Goal: Task Accomplishment & Management: Complete application form

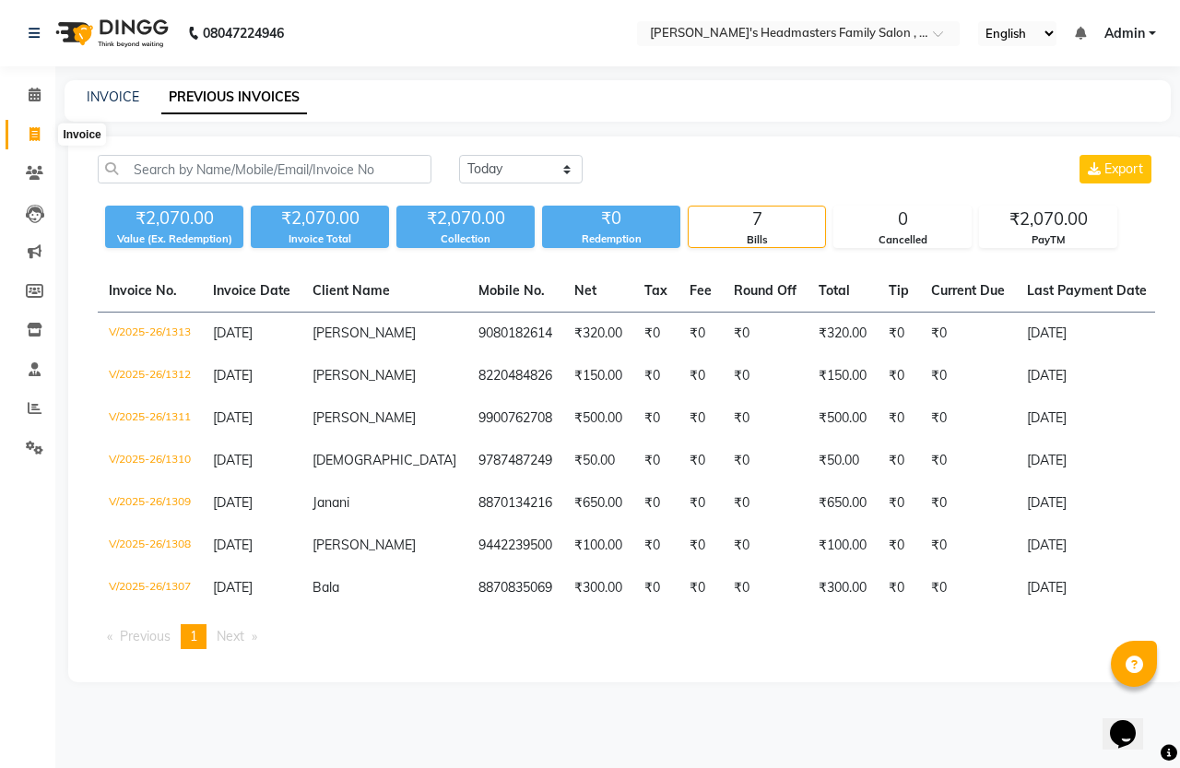
click at [32, 134] on icon at bounding box center [35, 134] width 10 height 14
select select "service"
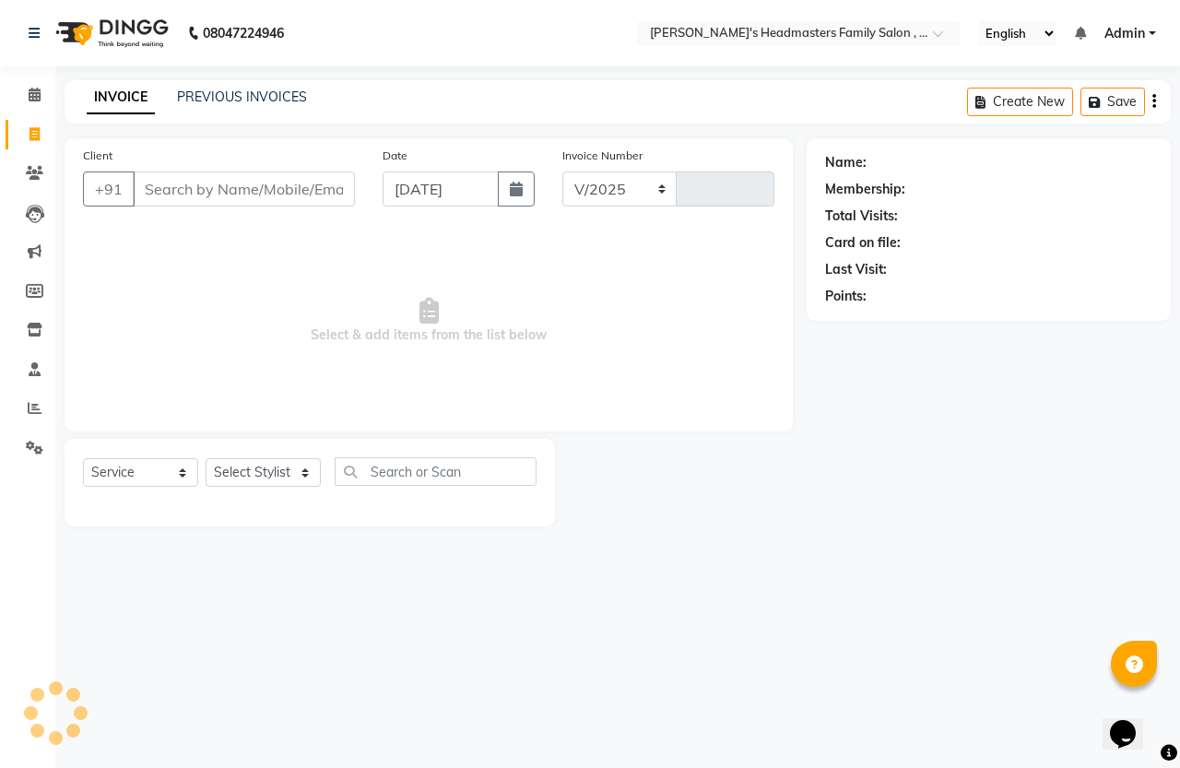
select select "7213"
type input "1314"
click at [213, 190] on input "Client" at bounding box center [244, 188] width 222 height 35
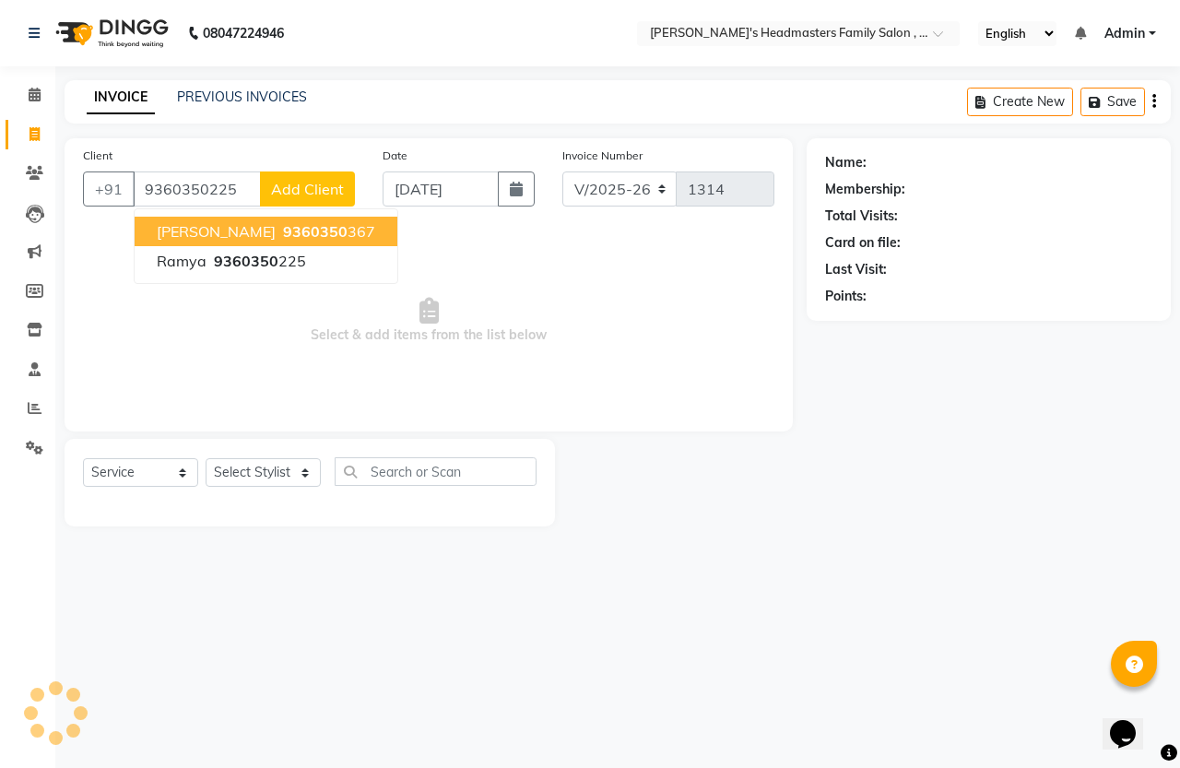
type input "9360350225"
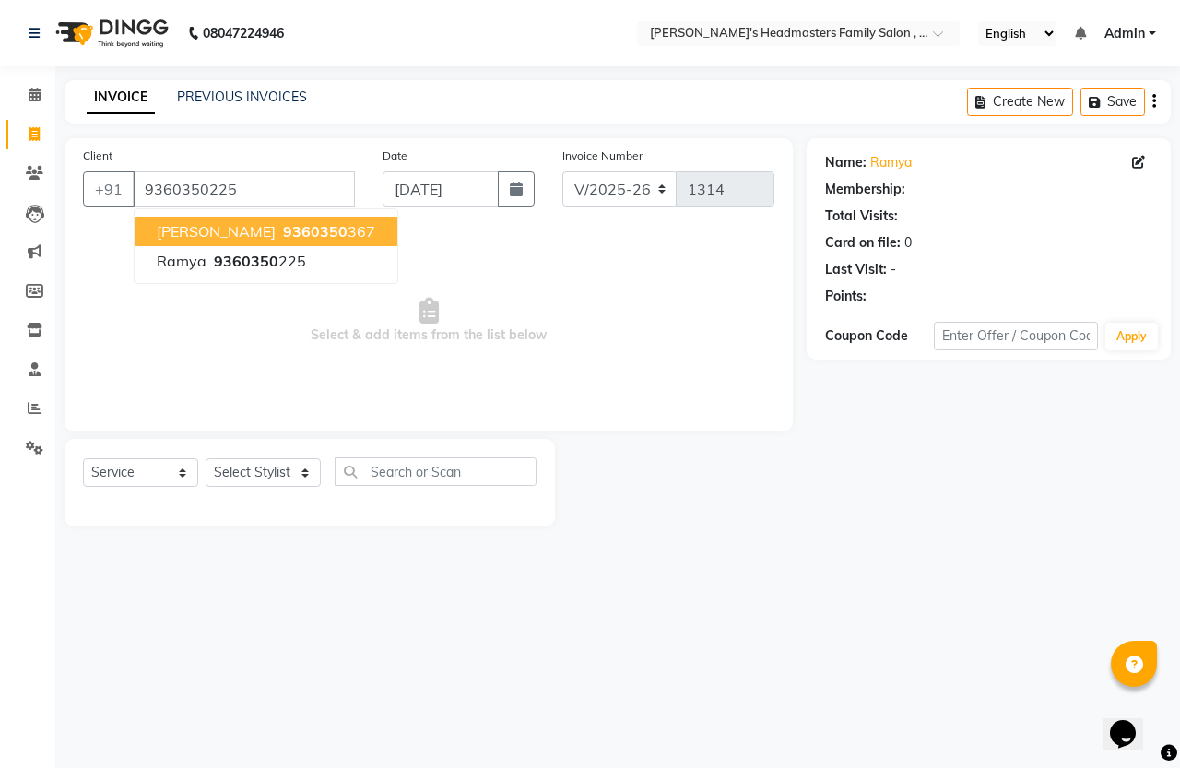
select select "1: Object"
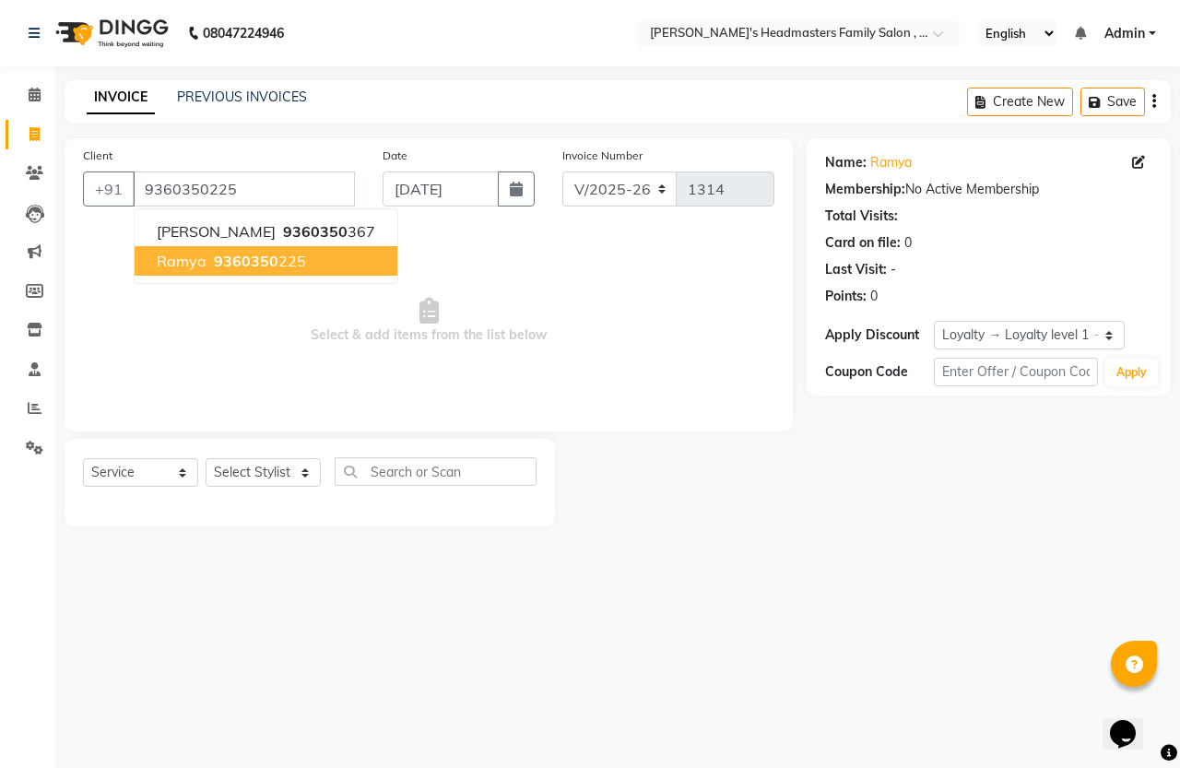
click at [256, 272] on button "Ramya 9360350 225" at bounding box center [266, 261] width 263 height 30
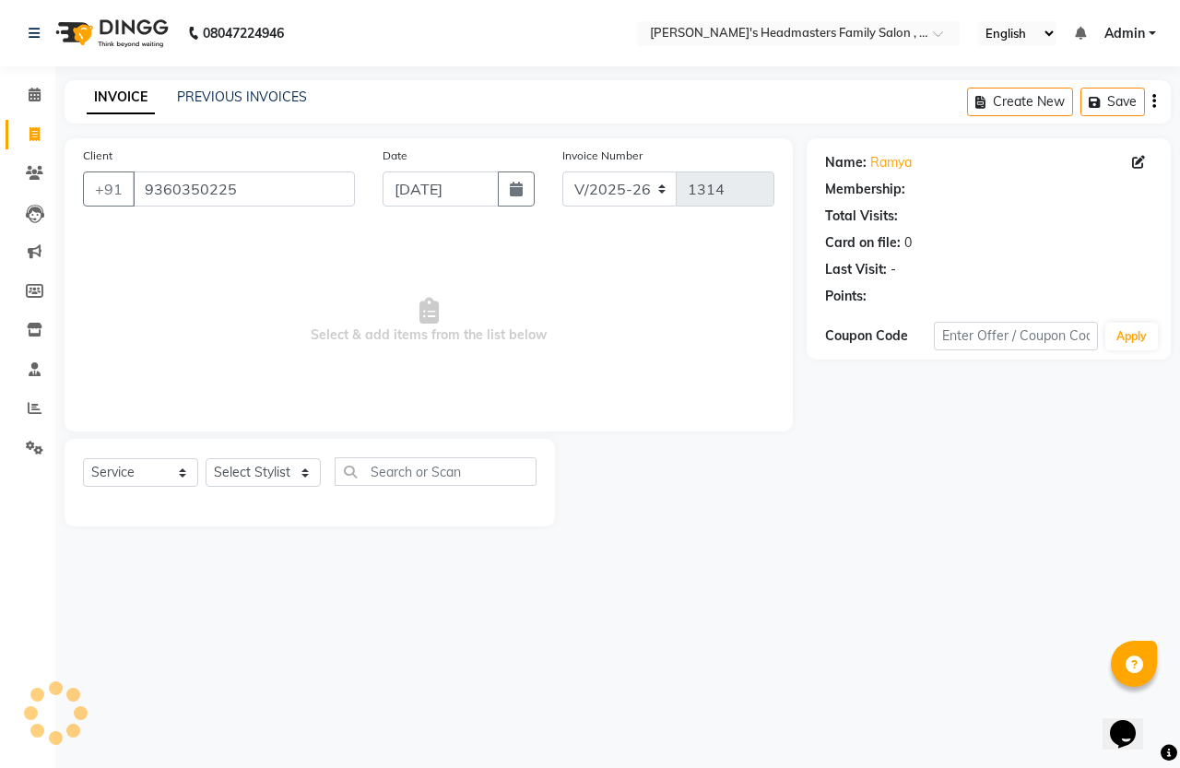
select select "1: Object"
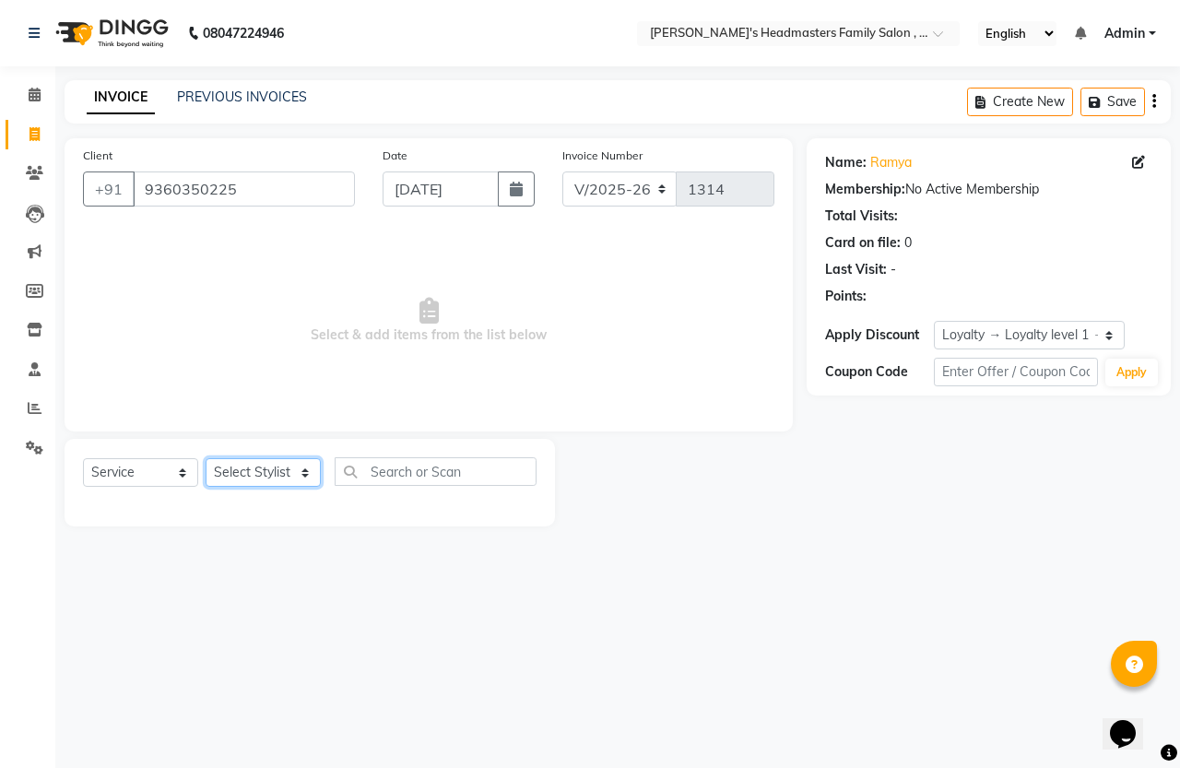
click at [245, 467] on select "Select Stylist [PERSON_NAME] [PERSON_NAME]" at bounding box center [263, 472] width 115 height 29
select select "61242"
click at [206, 458] on select "Select Stylist [PERSON_NAME] [PERSON_NAME]" at bounding box center [263, 472] width 115 height 29
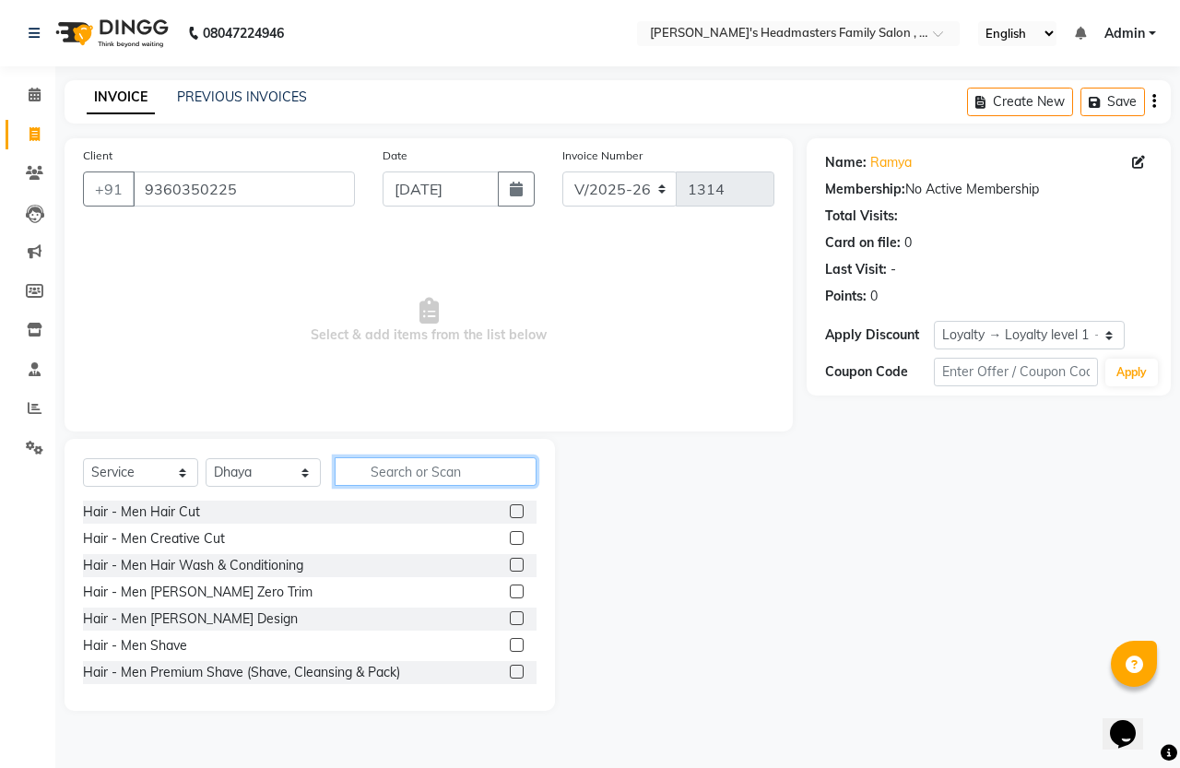
click at [445, 476] on input "text" at bounding box center [436, 471] width 202 height 29
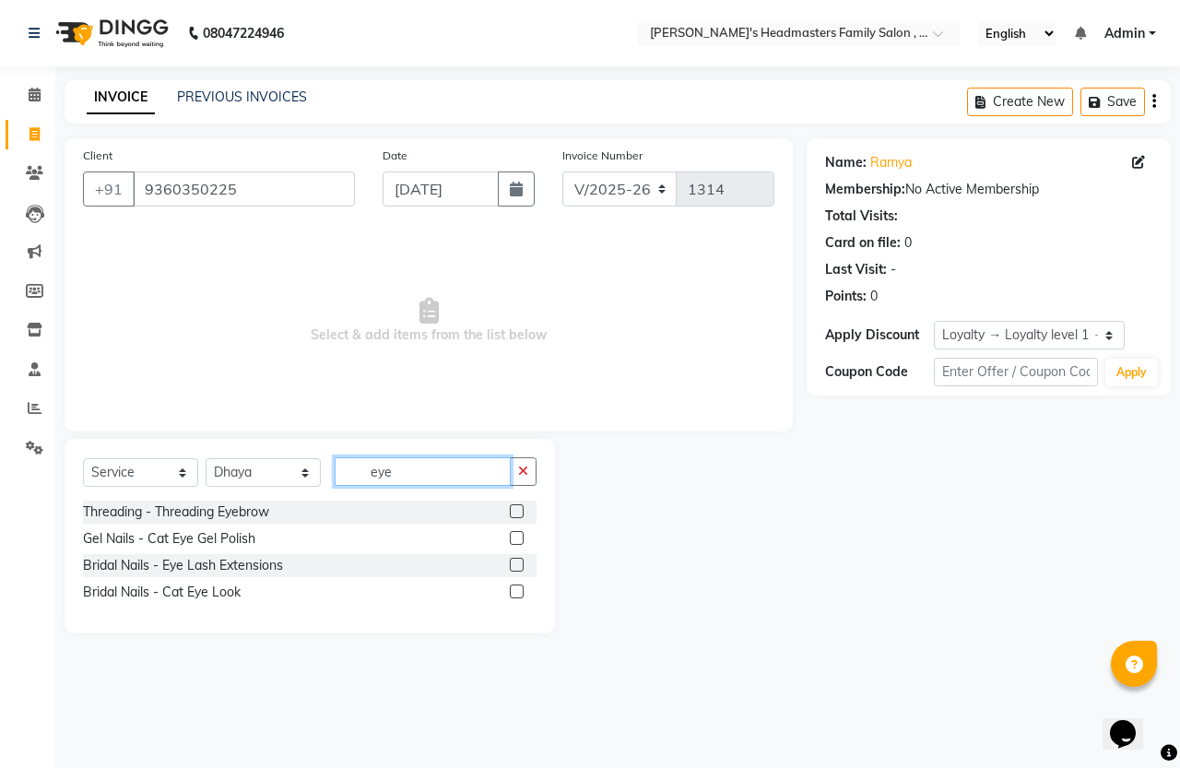
type input "eye"
click at [510, 512] on label at bounding box center [517, 511] width 14 height 14
click at [510, 512] on input "checkbox" at bounding box center [516, 512] width 12 height 12
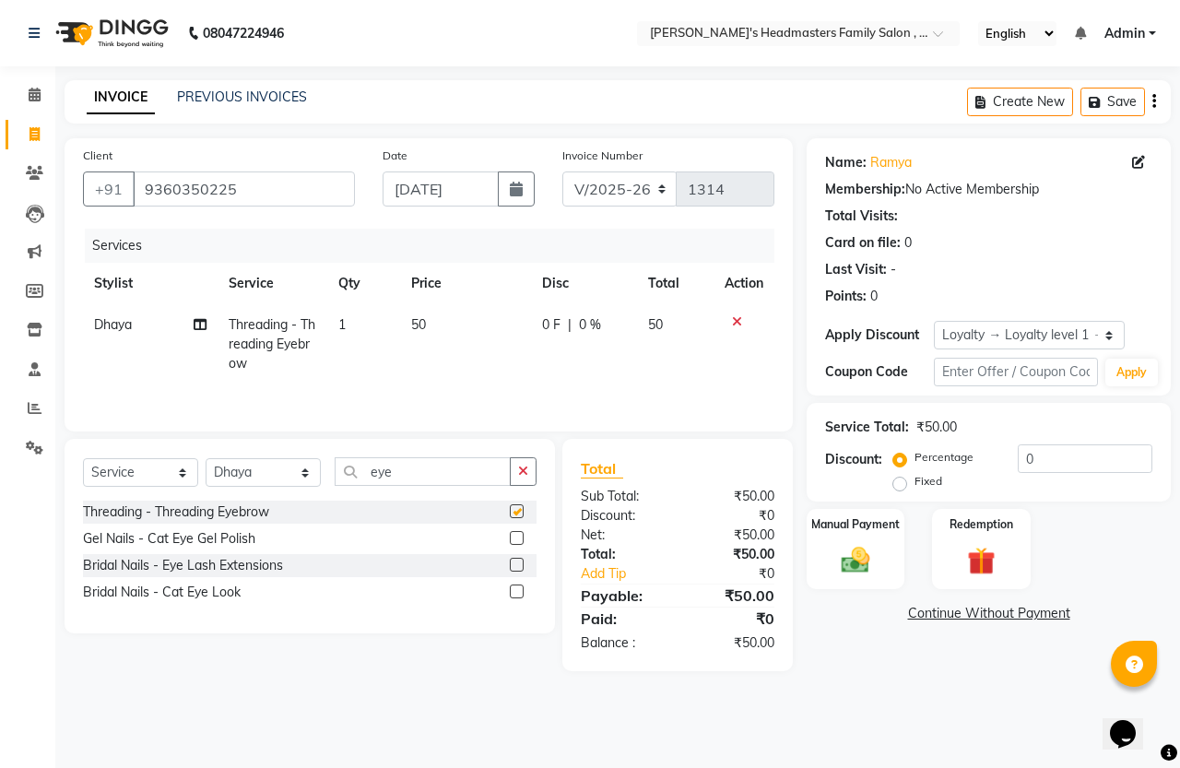
checkbox input "false"
click at [358, 334] on td "1" at bounding box center [363, 344] width 73 height 80
click at [327, 334] on td "Threading - Threading Eyebrow" at bounding box center [273, 344] width 110 height 80
select select "61242"
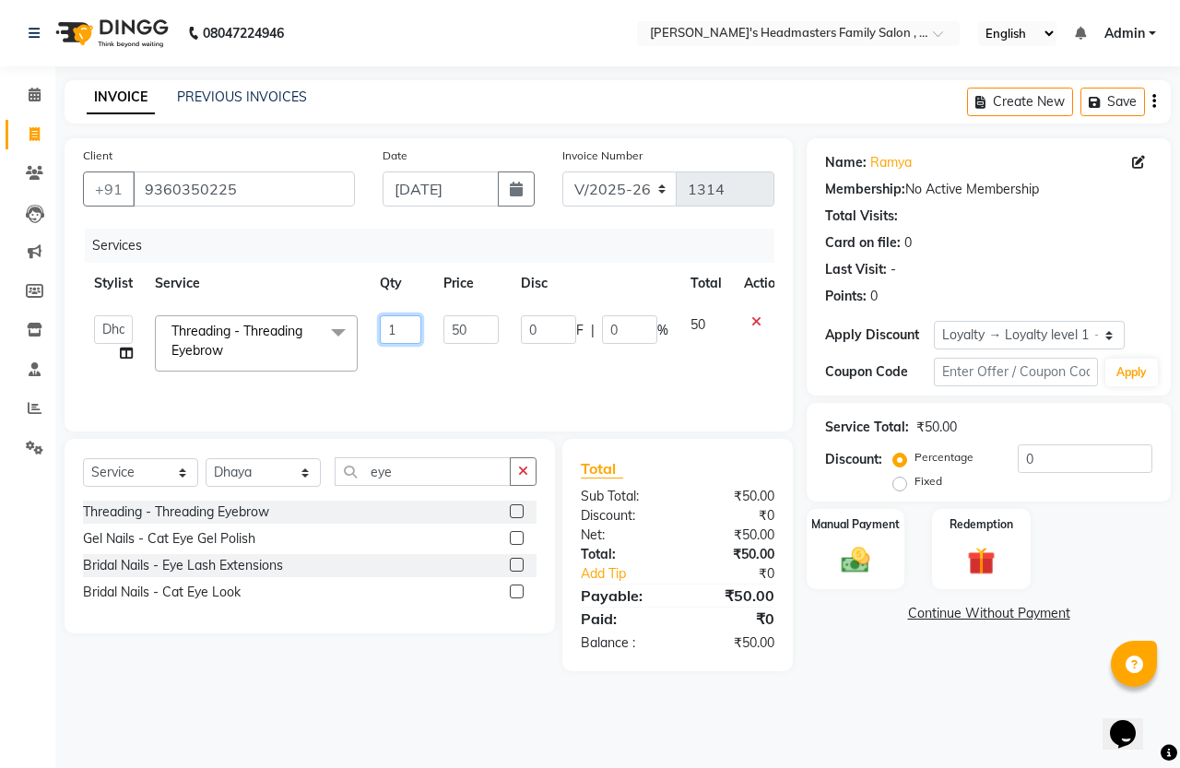
click at [396, 332] on input "1" at bounding box center [400, 329] width 41 height 29
type input "2"
click at [412, 380] on tr "[PERSON_NAME] [PERSON_NAME] Sri Threading - Threading Eyebrow x Hair - Men Hair…" at bounding box center [438, 343] width 711 height 78
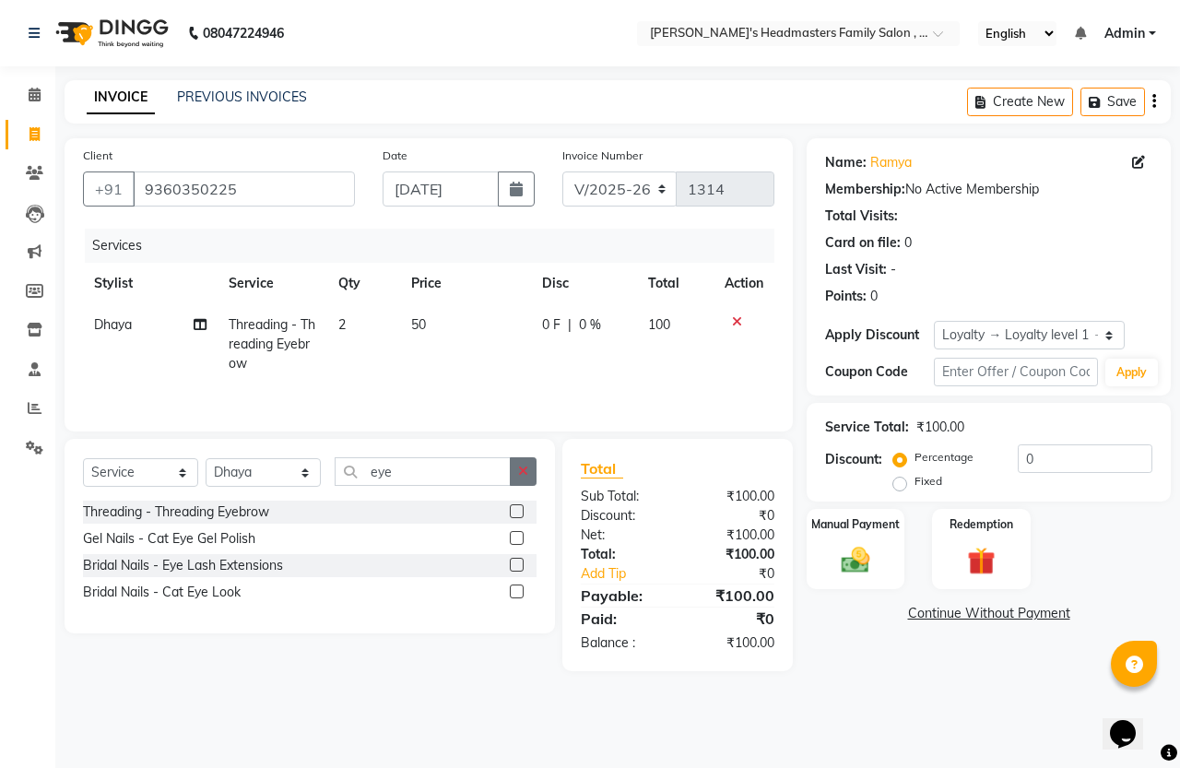
click at [519, 478] on icon "button" at bounding box center [523, 471] width 10 height 13
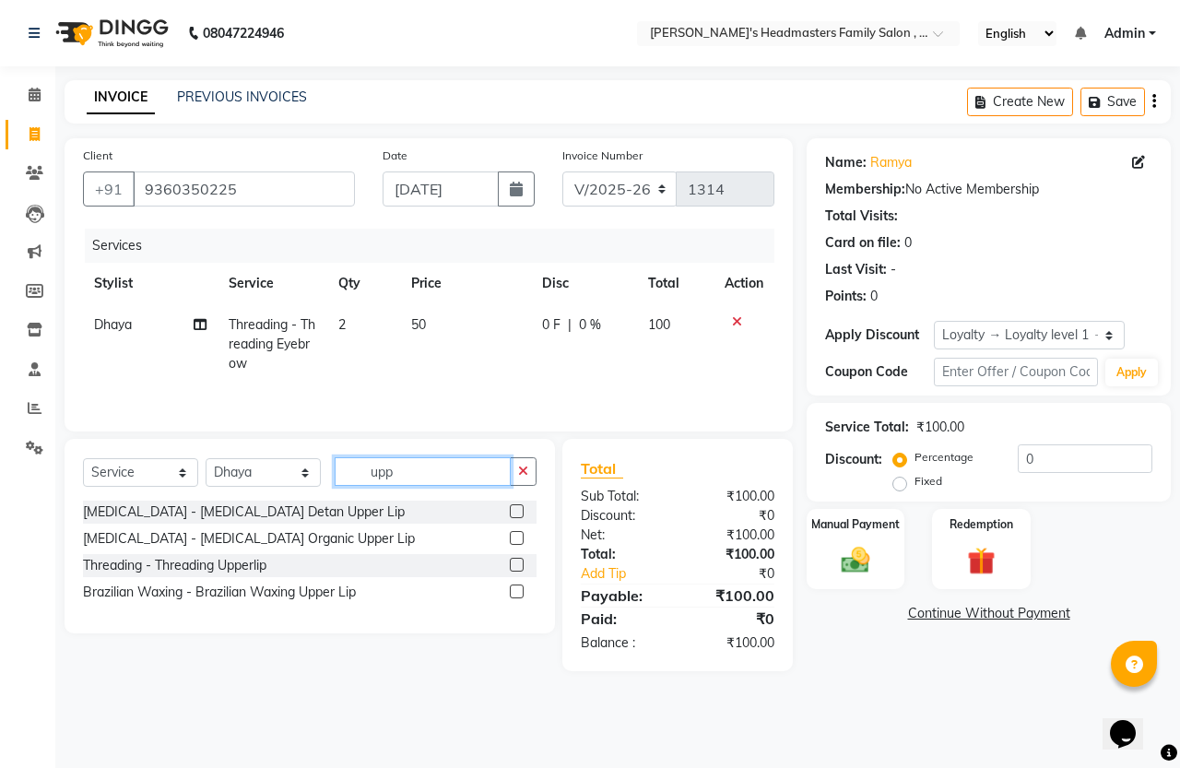
type input "upp"
click at [517, 568] on label at bounding box center [517, 565] width 14 height 14
click at [517, 568] on input "checkbox" at bounding box center [516, 566] width 12 height 12
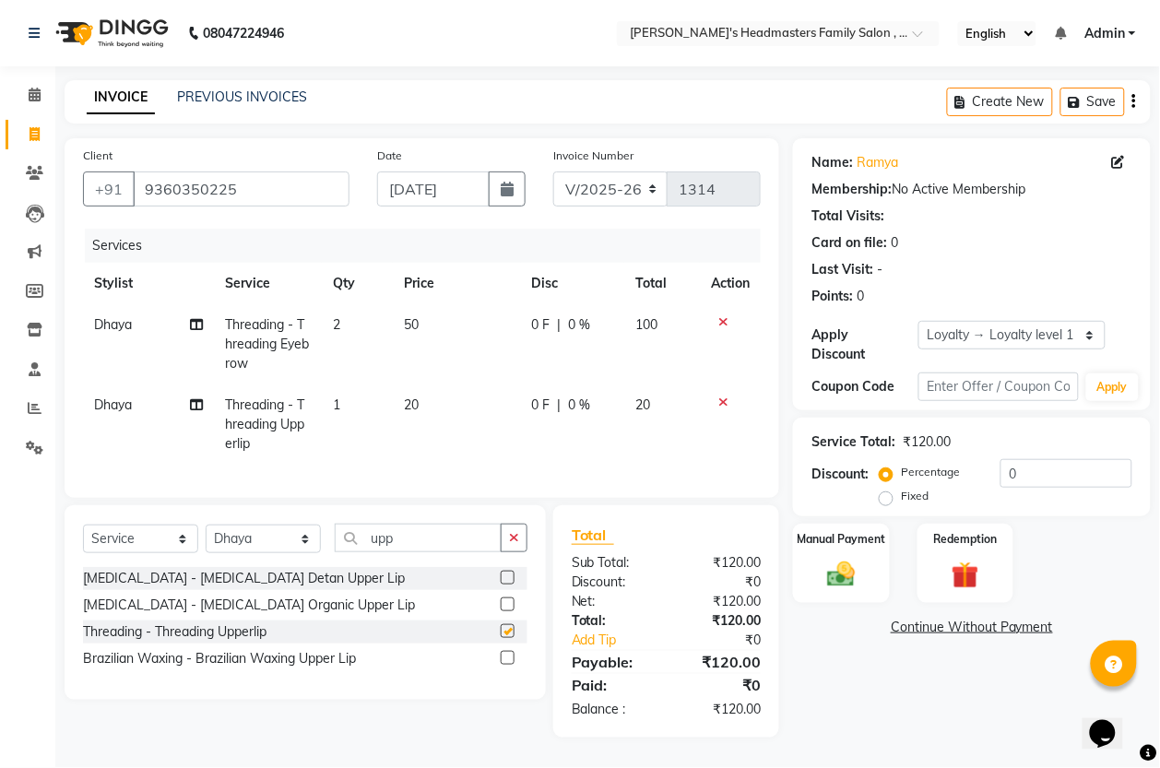
checkbox input "false"
click at [364, 402] on td "1" at bounding box center [358, 424] width 72 height 80
select select "61242"
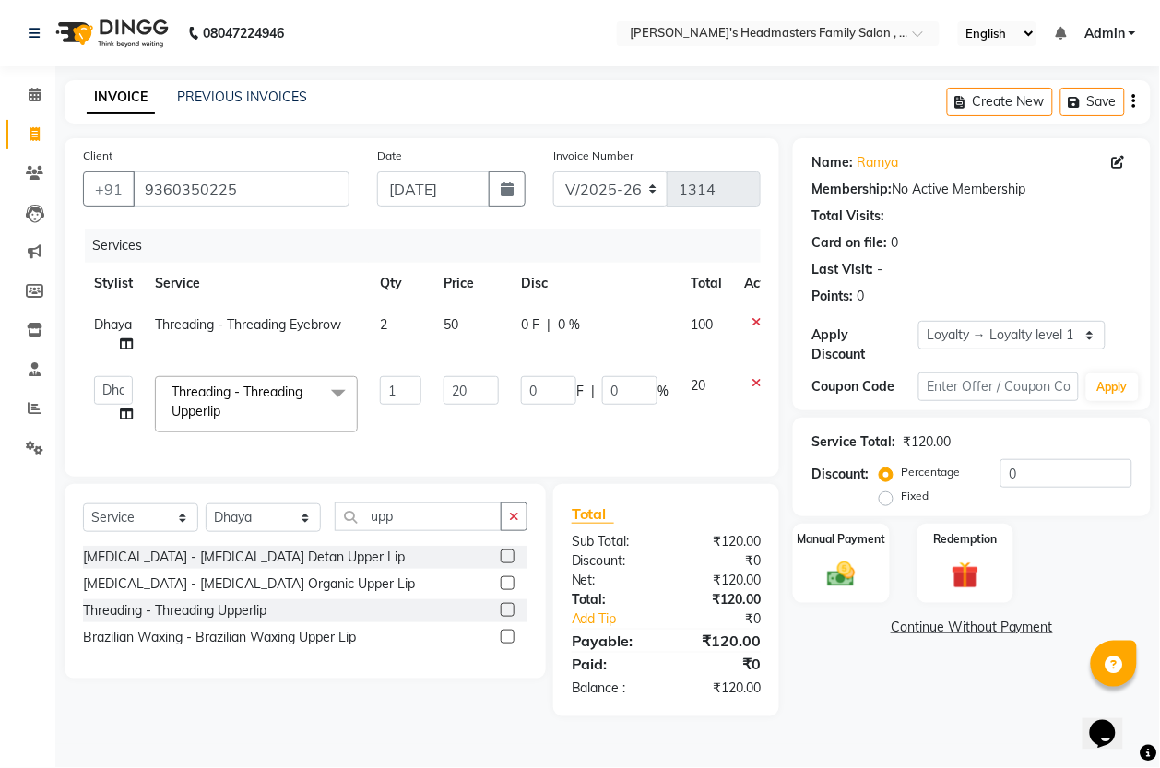
click at [364, 401] on td "Threading - Threading Upperlip x Hair - Men Hair Cut Hair - Men Creative Cut Ha…" at bounding box center [256, 404] width 225 height 78
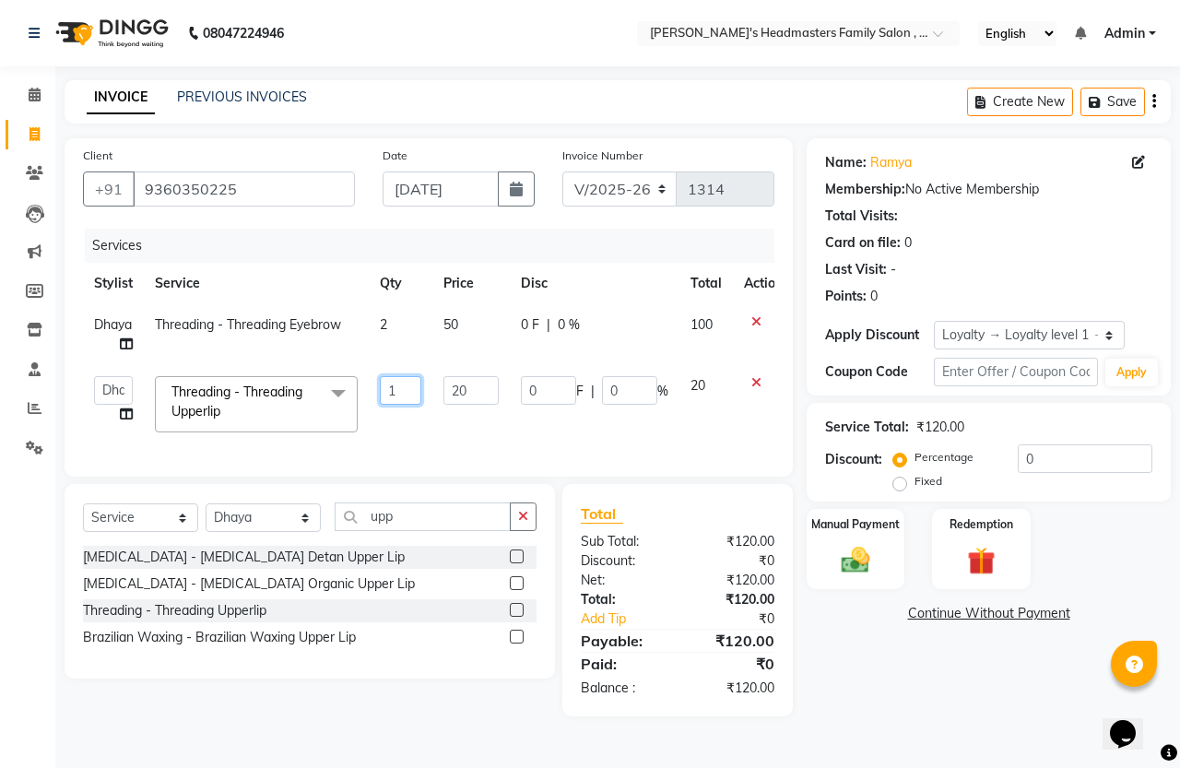
click at [407, 392] on input "1" at bounding box center [400, 390] width 41 height 29
type input "2"
click at [420, 445] on div "Services Stylist Service Qty Price Disc Total Action Dhaya Threading - Threadin…" at bounding box center [428, 344] width 691 height 230
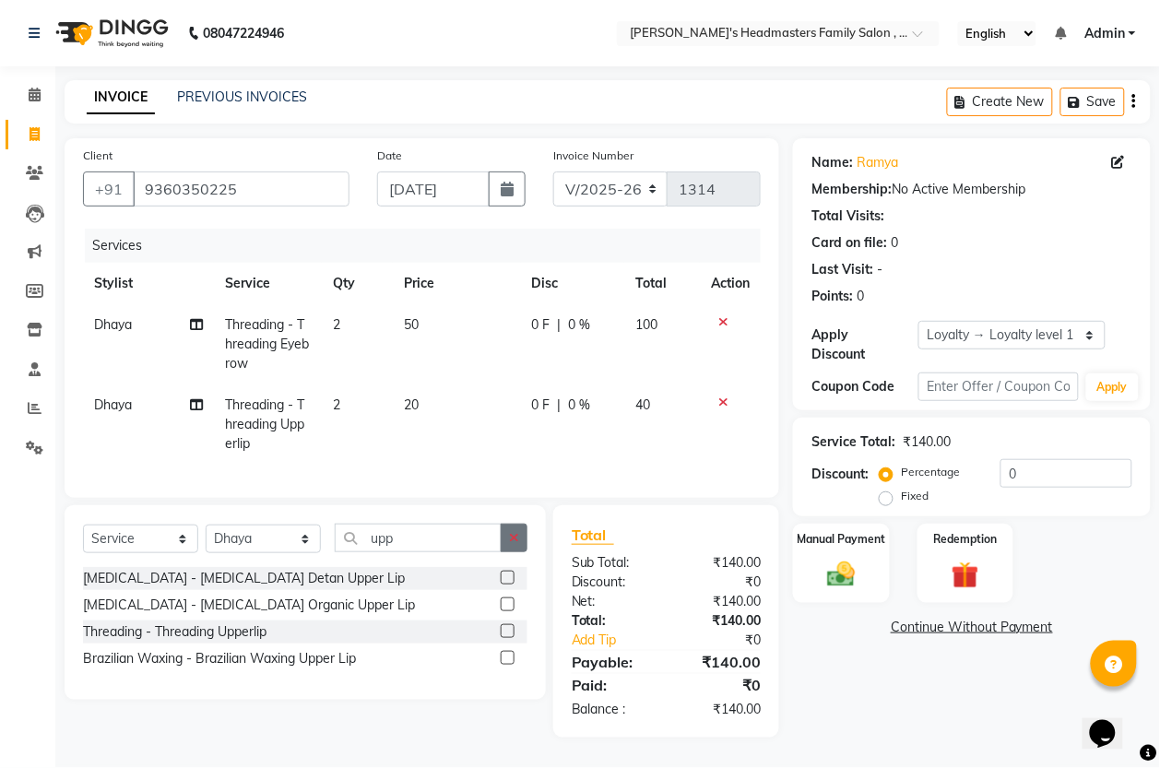
click at [513, 544] on icon "button" at bounding box center [514, 537] width 10 height 13
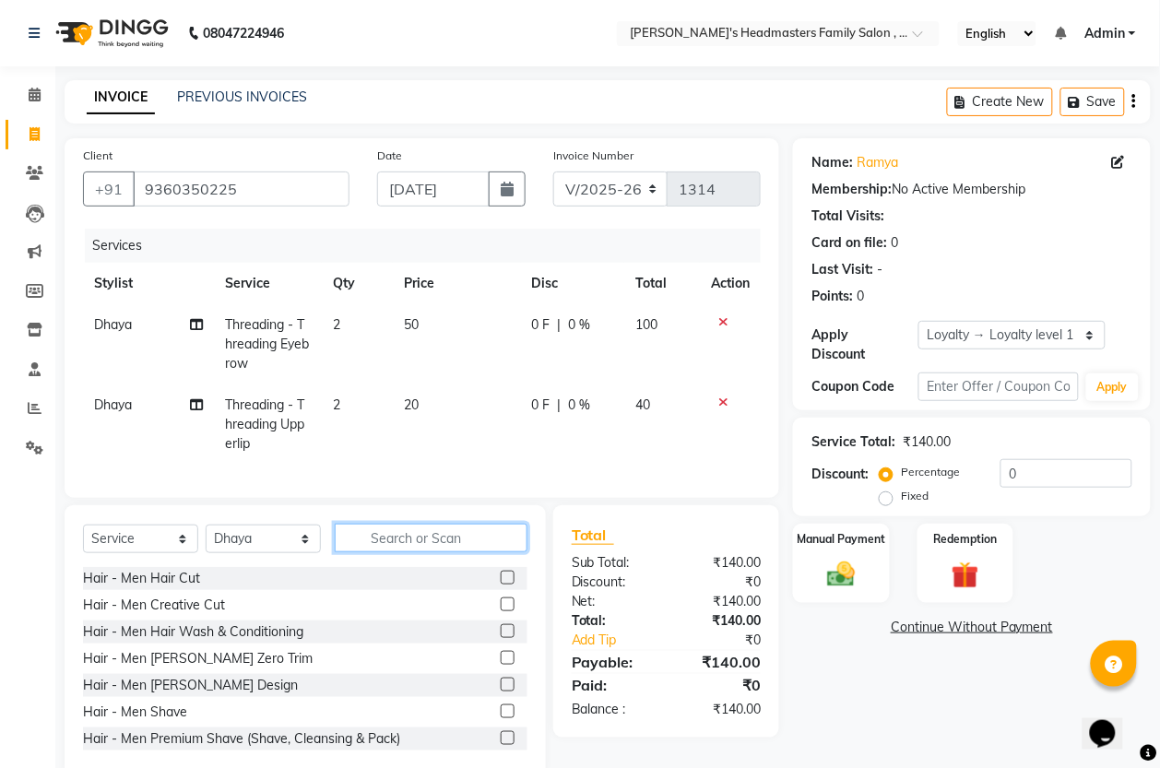
click at [473, 552] on input "text" at bounding box center [431, 538] width 193 height 29
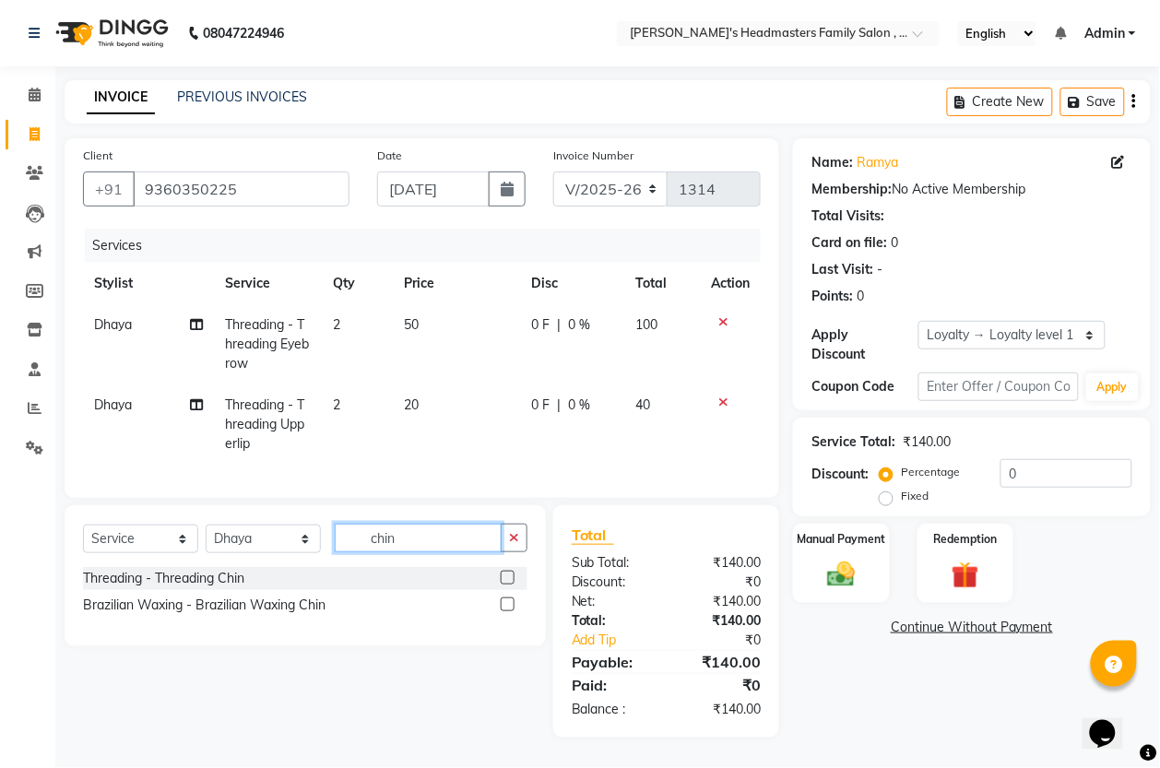
type input "chin"
click at [503, 584] on label at bounding box center [508, 578] width 14 height 14
click at [503, 584] on input "checkbox" at bounding box center [507, 578] width 12 height 12
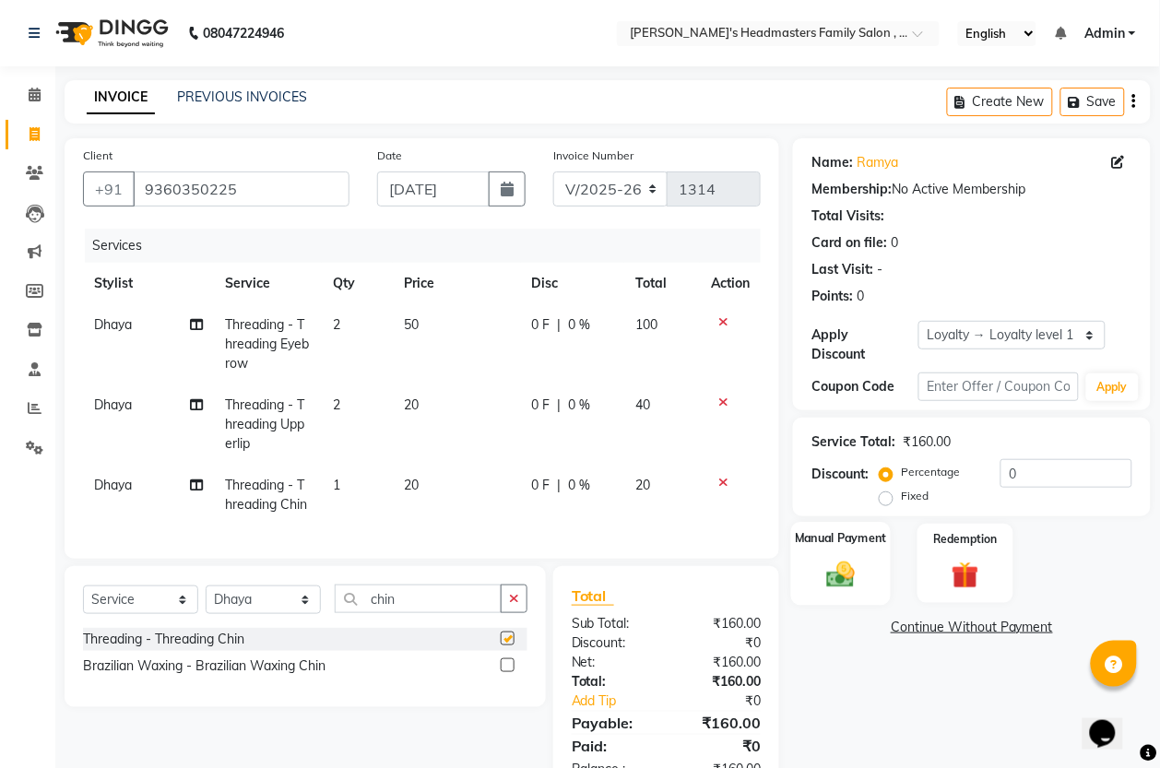
checkbox input "false"
click at [834, 568] on img at bounding box center [841, 574] width 46 height 33
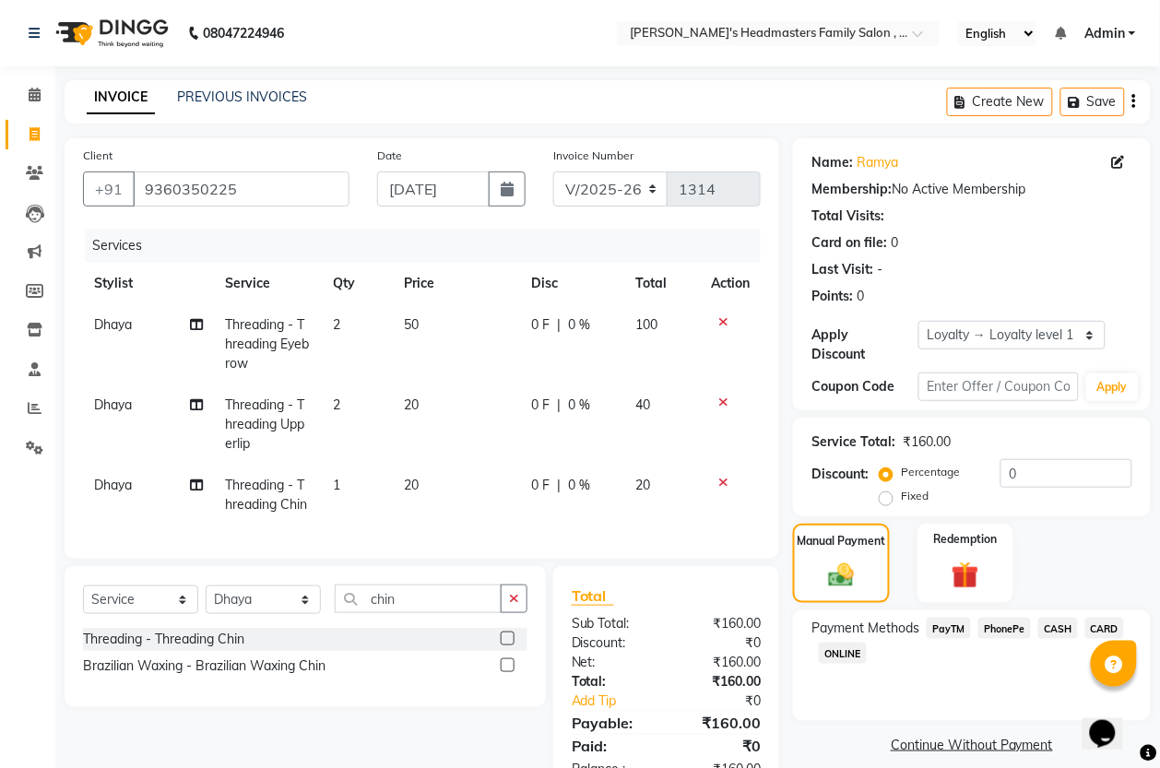
click at [1005, 631] on span "PhonePe" at bounding box center [1004, 628] width 53 height 21
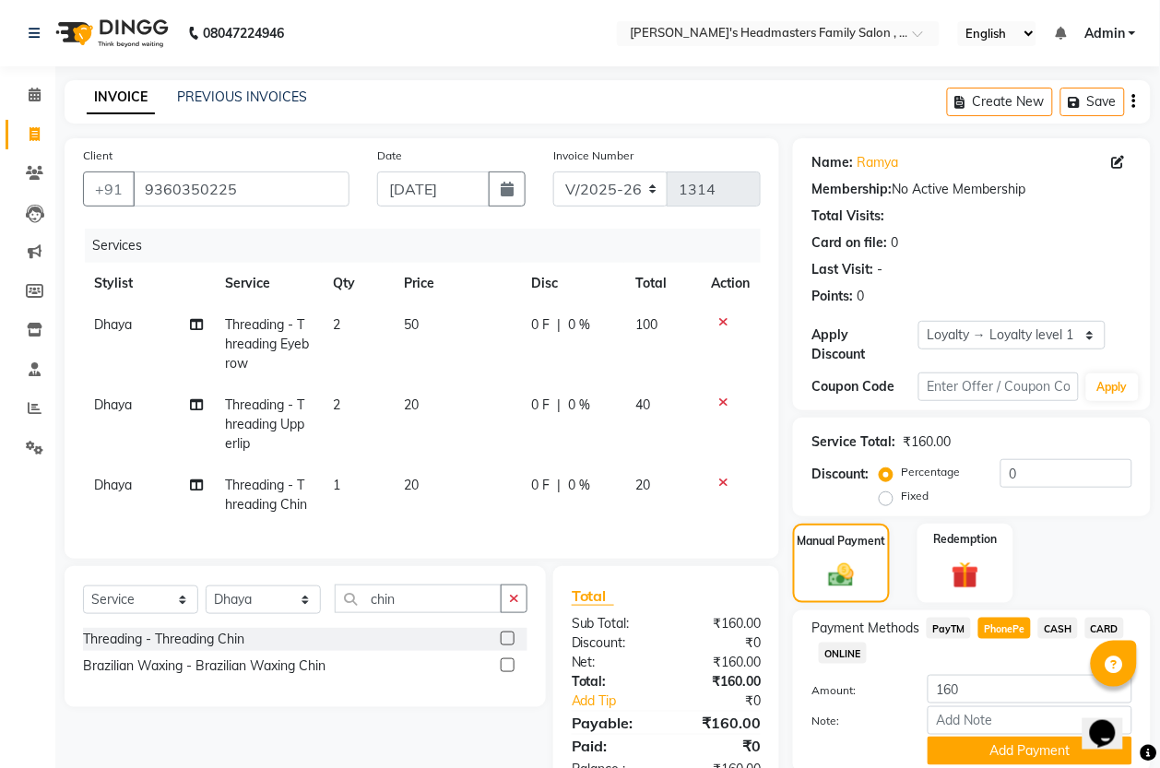
click at [948, 623] on span "PayTM" at bounding box center [948, 628] width 44 height 21
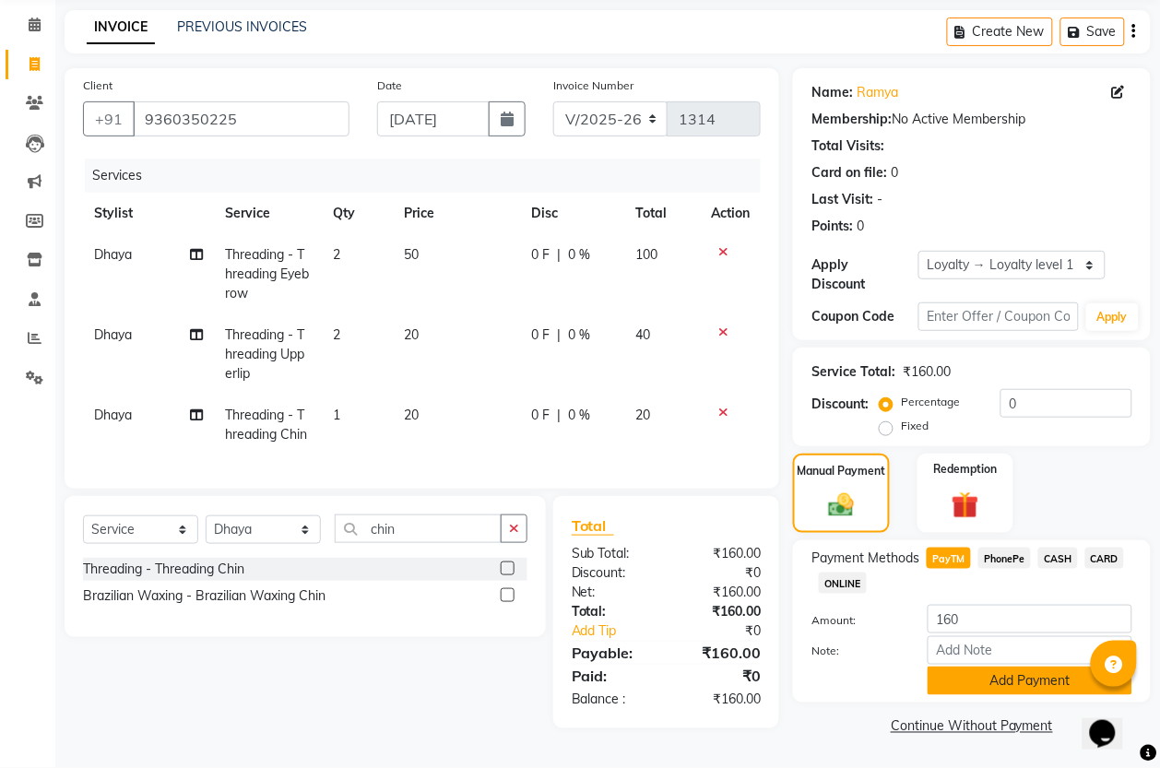
click at [969, 667] on button "Add Payment" at bounding box center [1029, 681] width 205 height 29
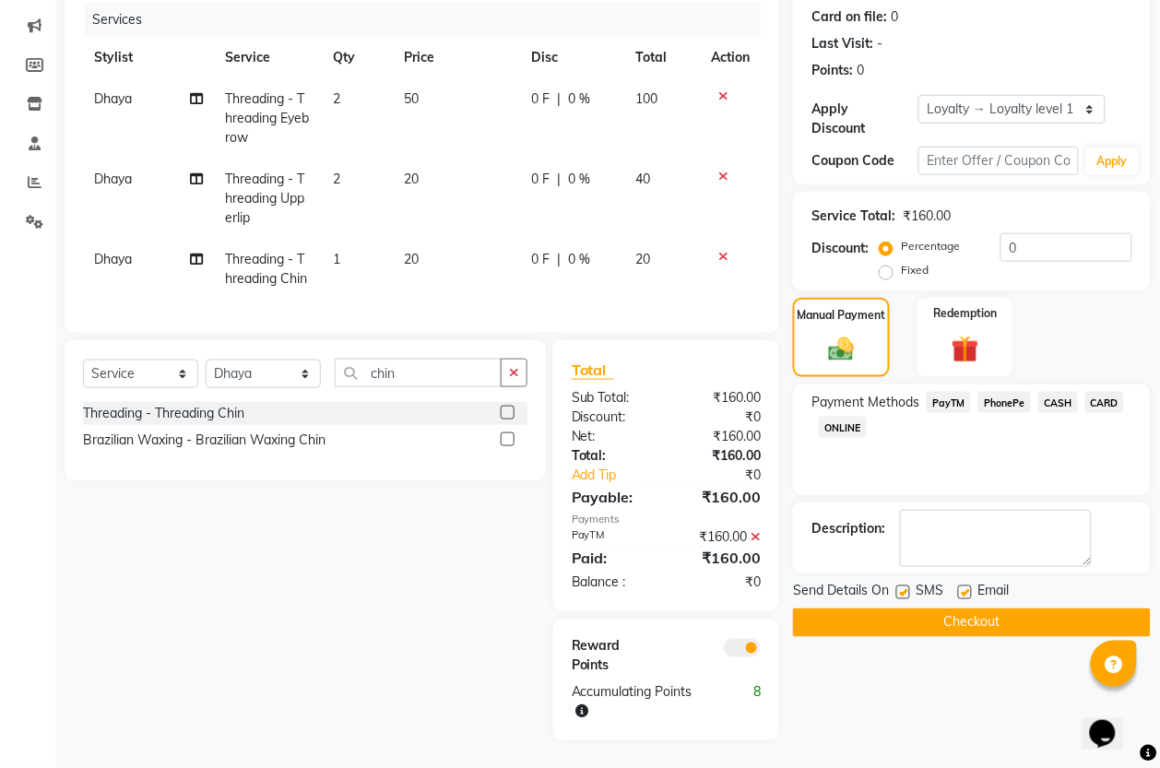
scroll to position [264, 0]
click at [962, 608] on button "Checkout" at bounding box center [972, 622] width 358 height 29
